Goal: Check status: Check status

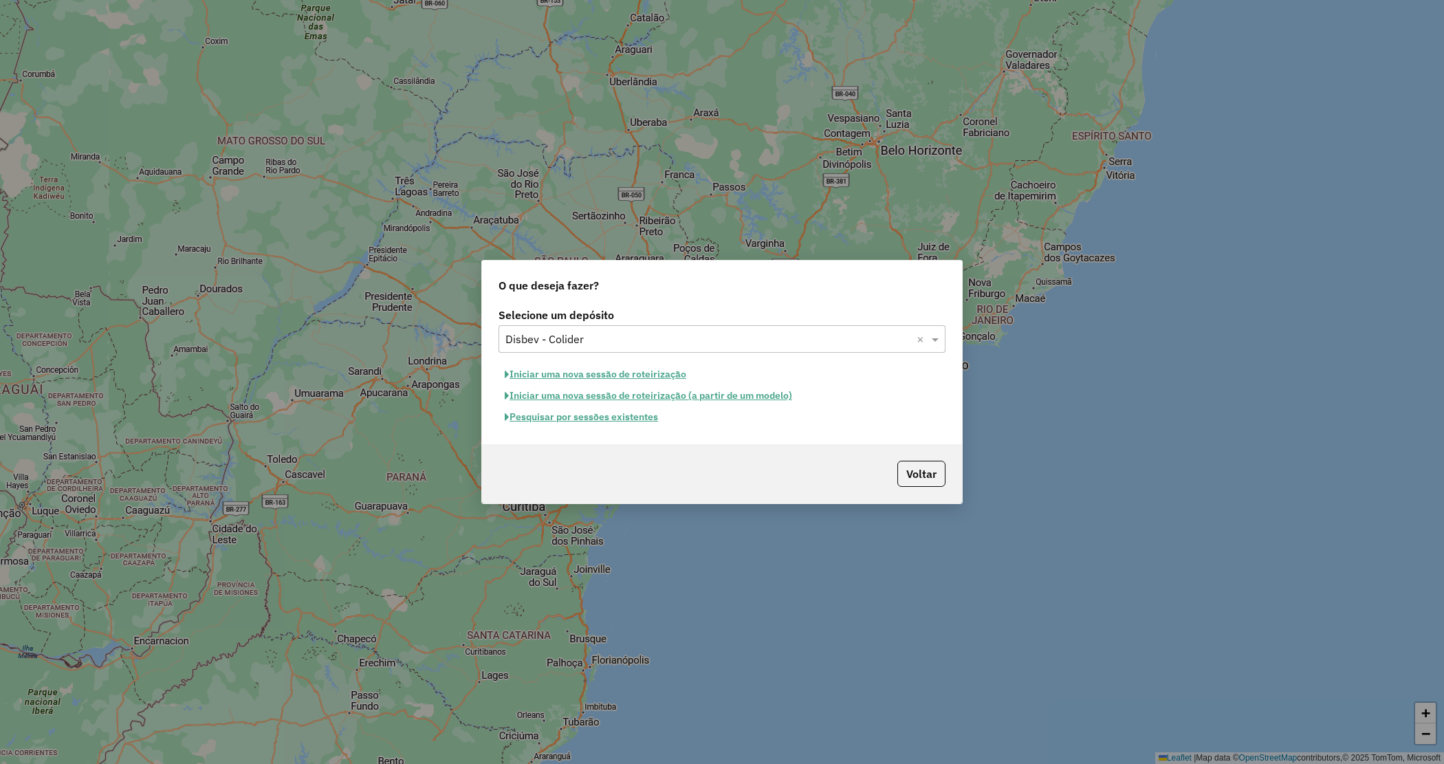
drag, startPoint x: 619, startPoint y: 336, endPoint x: 602, endPoint y: 349, distance: 21.6
click at [602, 349] on div "Selecione um depósito × Disbev - Colider ×" at bounding box center [722, 339] width 447 height 28
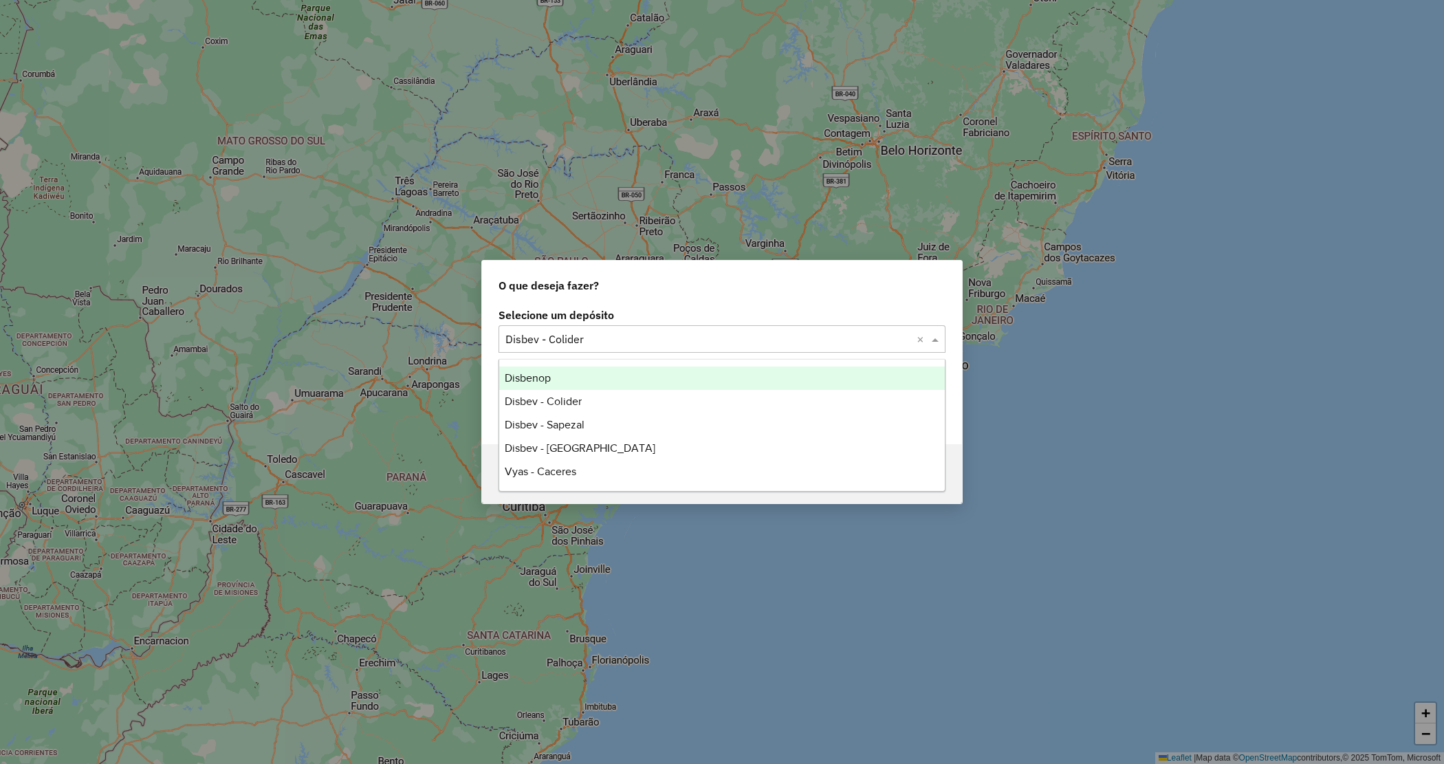
click at [554, 375] on div "Disbenop" at bounding box center [722, 378] width 446 height 23
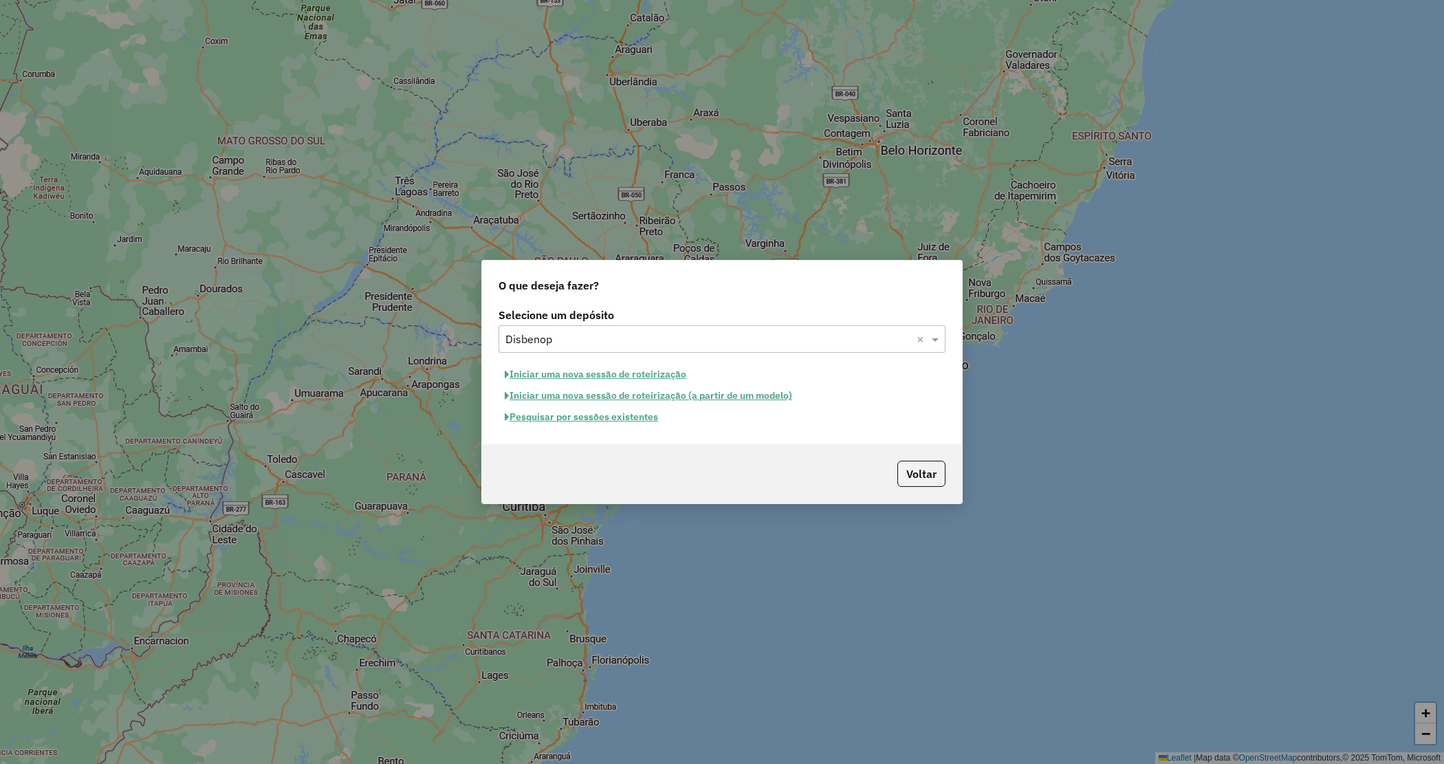
click at [585, 417] on button "Pesquisar por sessões existentes" at bounding box center [582, 416] width 166 height 21
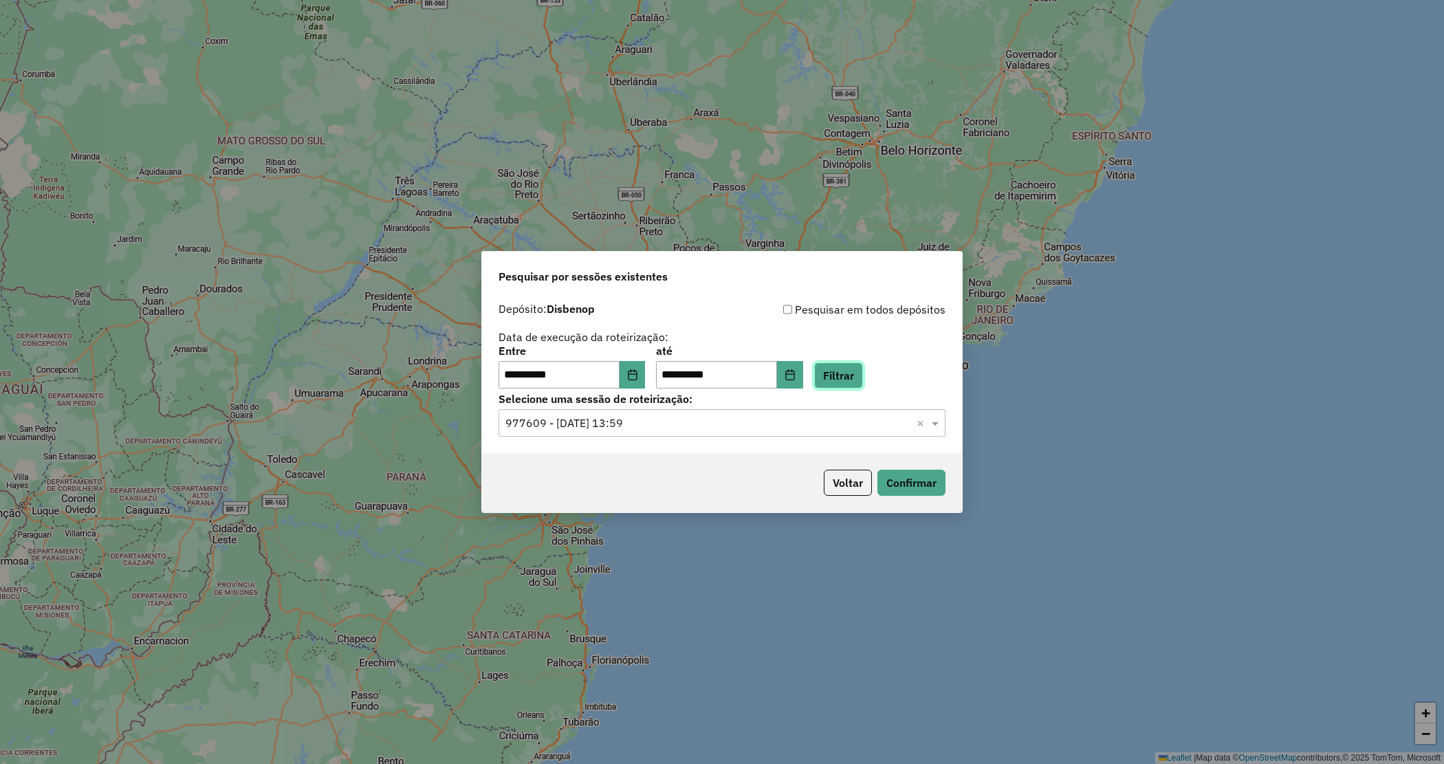
drag, startPoint x: 871, startPoint y: 377, endPoint x: 673, endPoint y: 382, distance: 198.1
click at [863, 378] on button "Filtrar" at bounding box center [838, 375] width 49 height 26
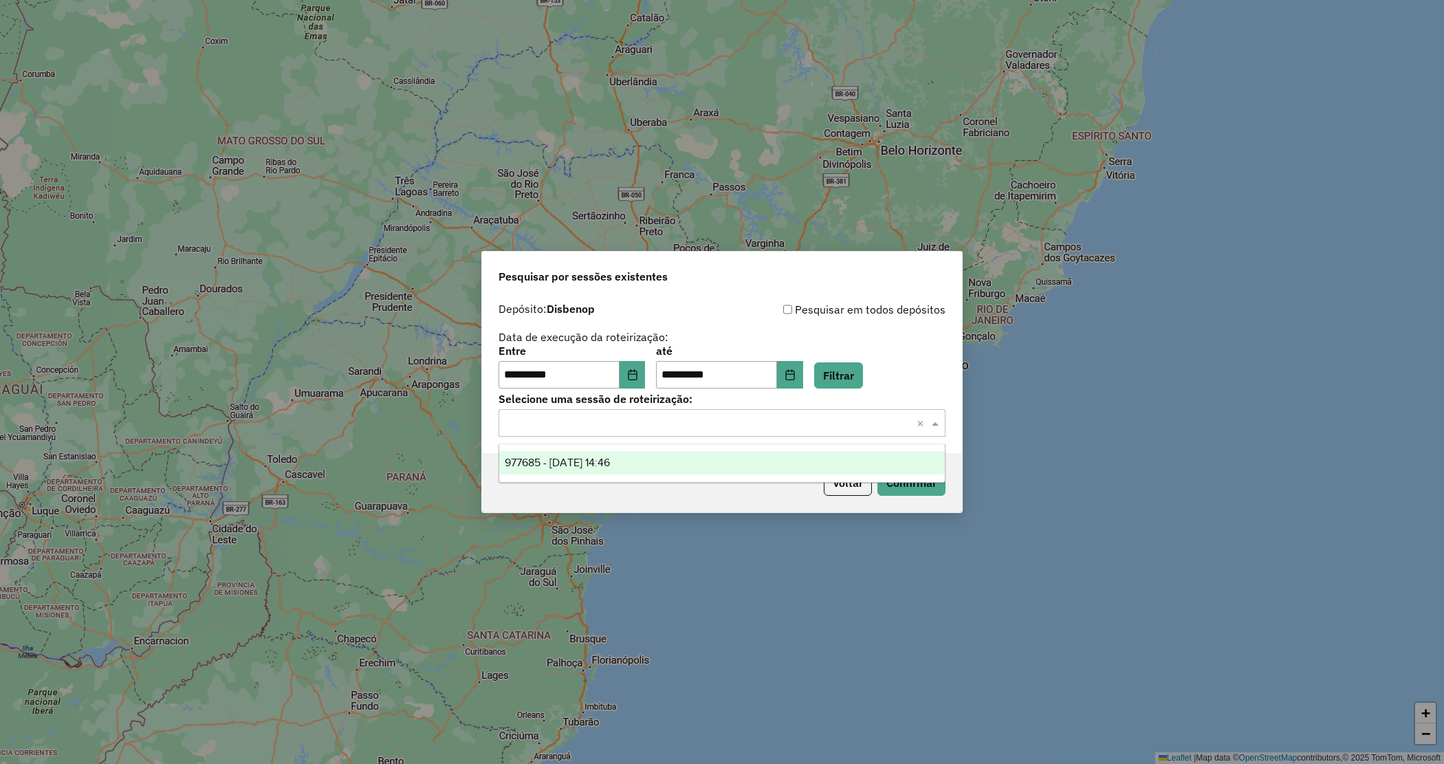
drag, startPoint x: 610, startPoint y: 420, endPoint x: 620, endPoint y: 461, distance: 41.9
click at [609, 423] on input "text" at bounding box center [708, 423] width 406 height 17
drag, startPoint x: 620, startPoint y: 461, endPoint x: 857, endPoint y: 475, distance: 236.9
click at [610, 461] on span "977685 - 11/08/2025 14:46" at bounding box center [557, 463] width 105 height 12
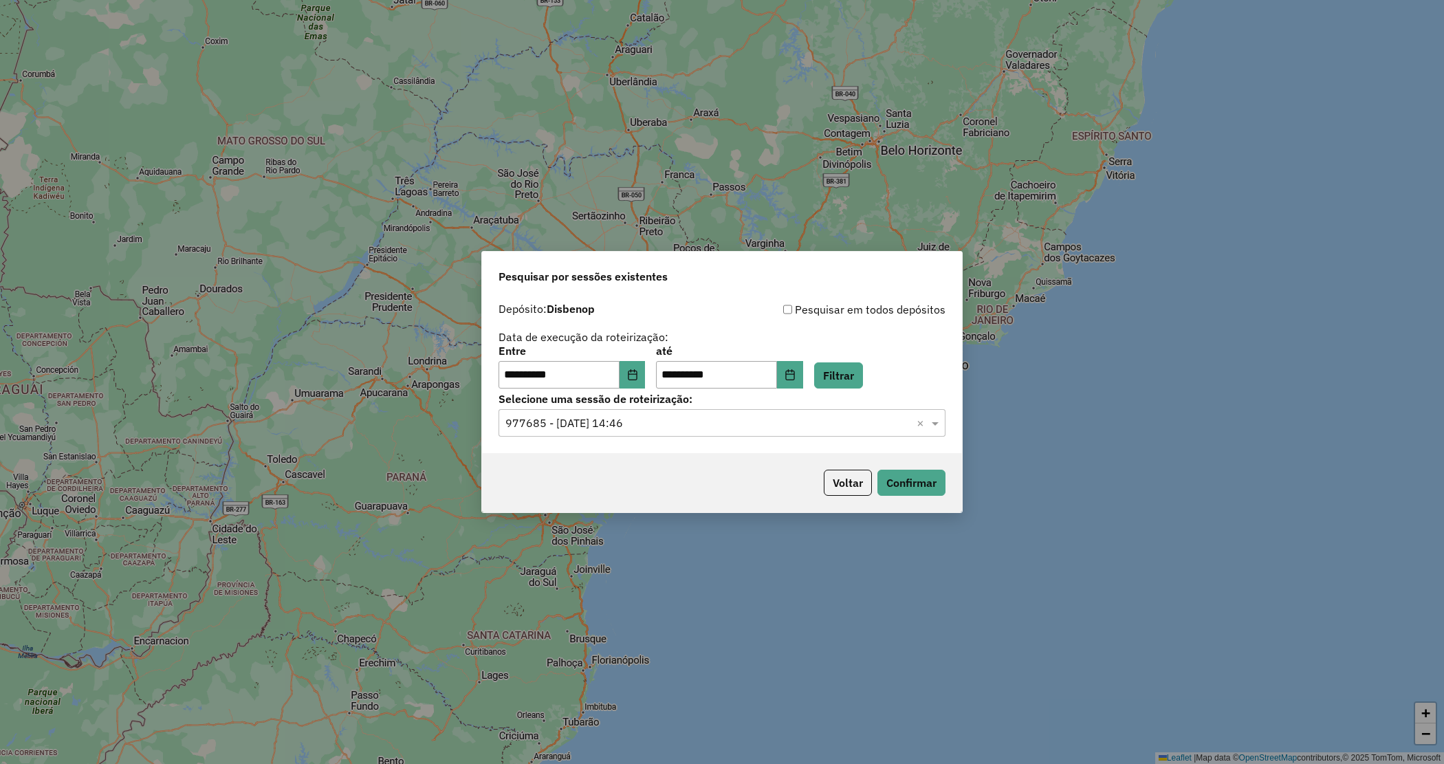
click at [946, 481] on div "Voltar Confirmar" at bounding box center [722, 482] width 480 height 59
click at [929, 483] on button "Confirmar" at bounding box center [912, 483] width 68 height 26
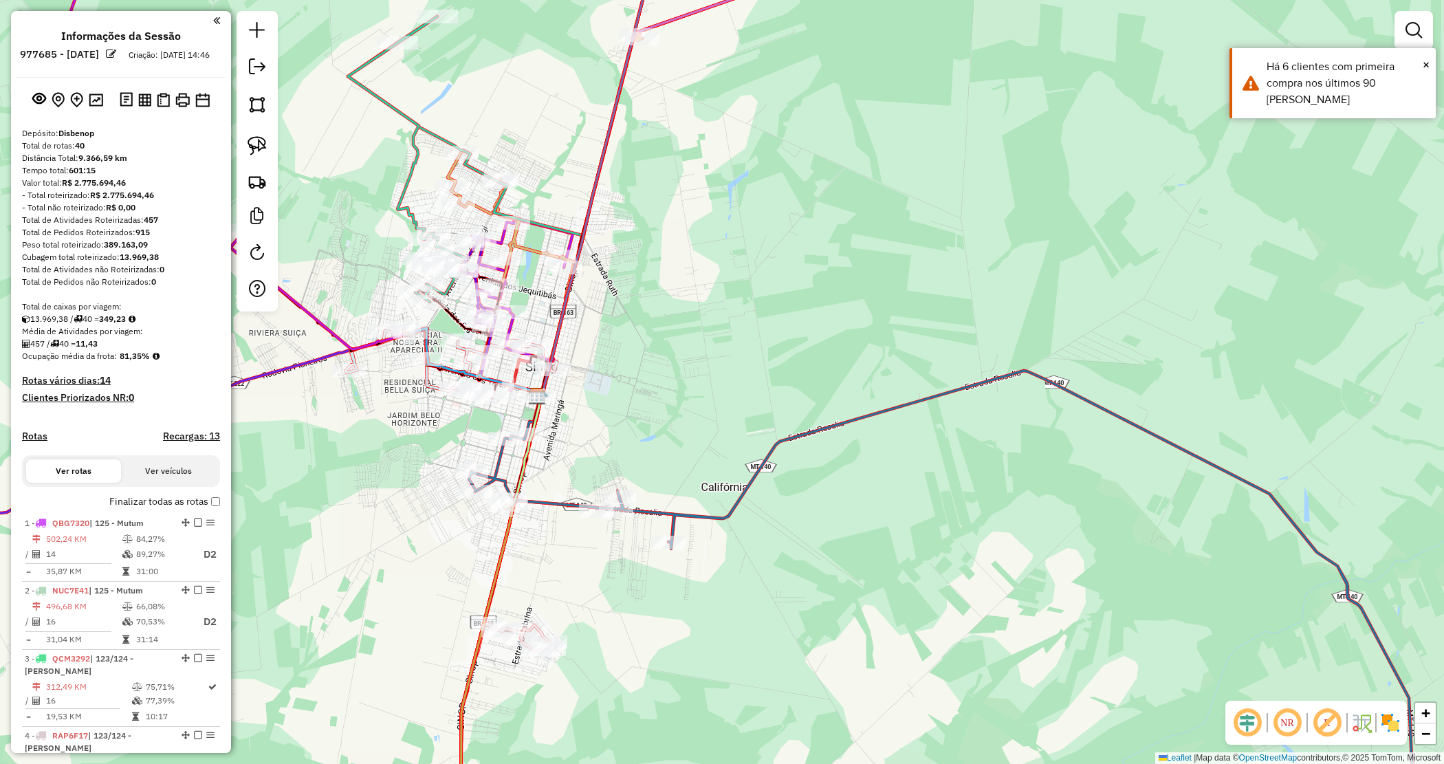
click at [193, 442] on h4 "Recargas: 13" at bounding box center [191, 437] width 57 height 12
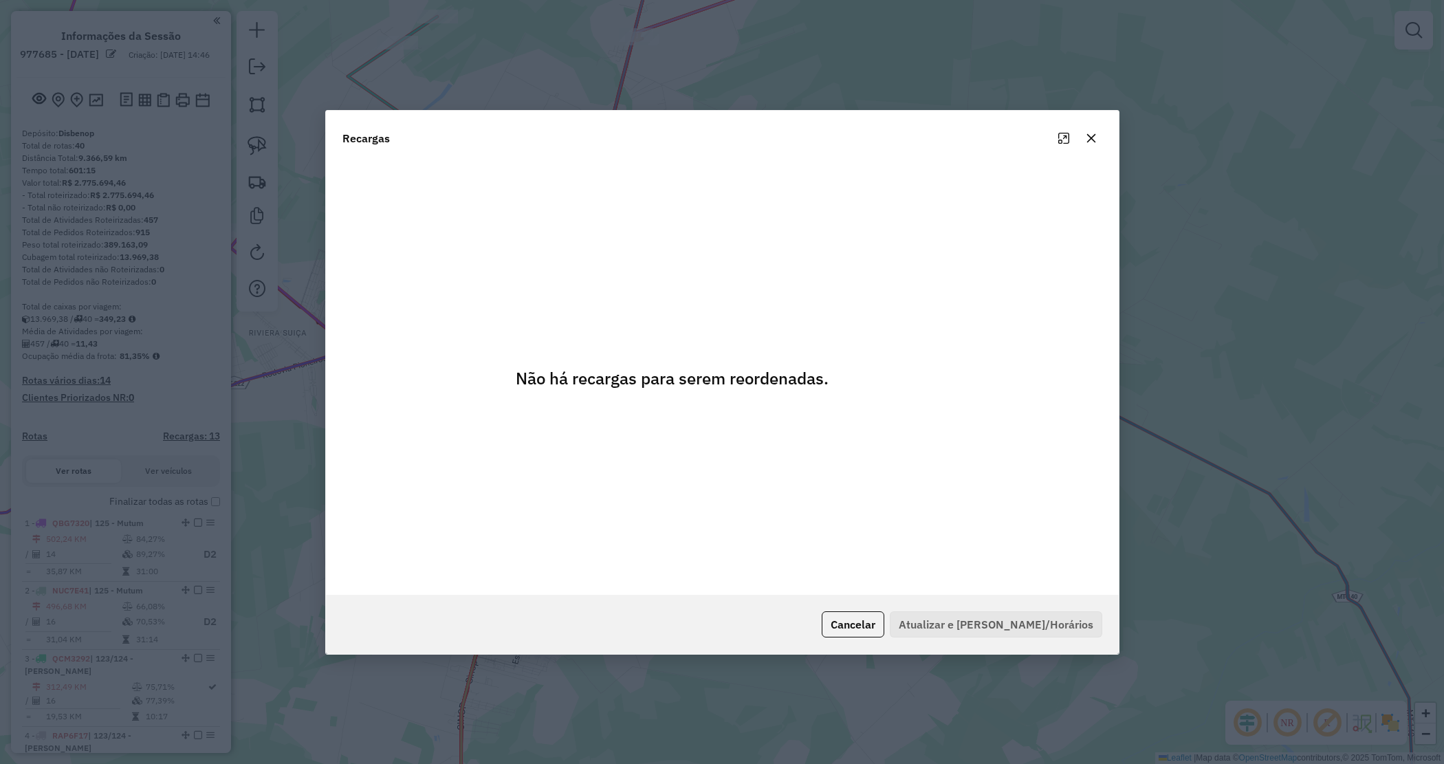
drag, startPoint x: 871, startPoint y: 623, endPoint x: 827, endPoint y: 602, distance: 48.9
click at [871, 620] on button "Cancelar" at bounding box center [853, 624] width 63 height 26
